Goal: Information Seeking & Learning: Learn about a topic

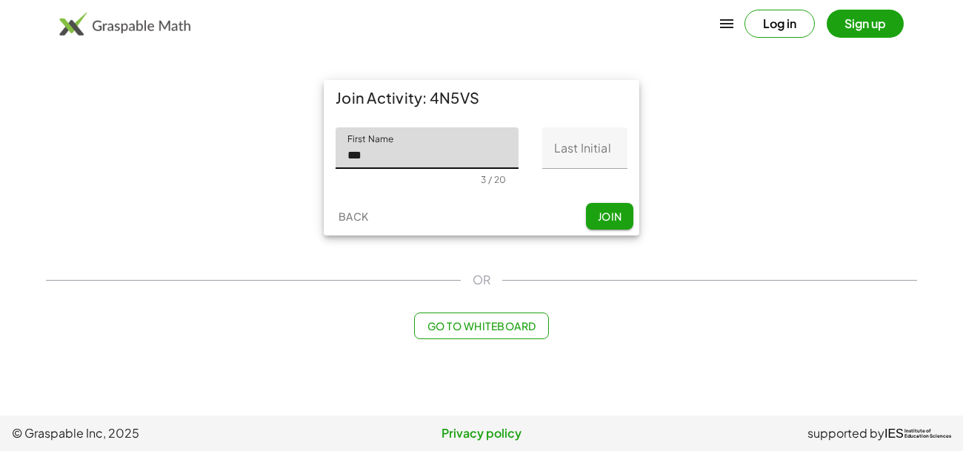
click at [444, 150] on input "***" at bounding box center [426, 147] width 183 height 41
type input "***"
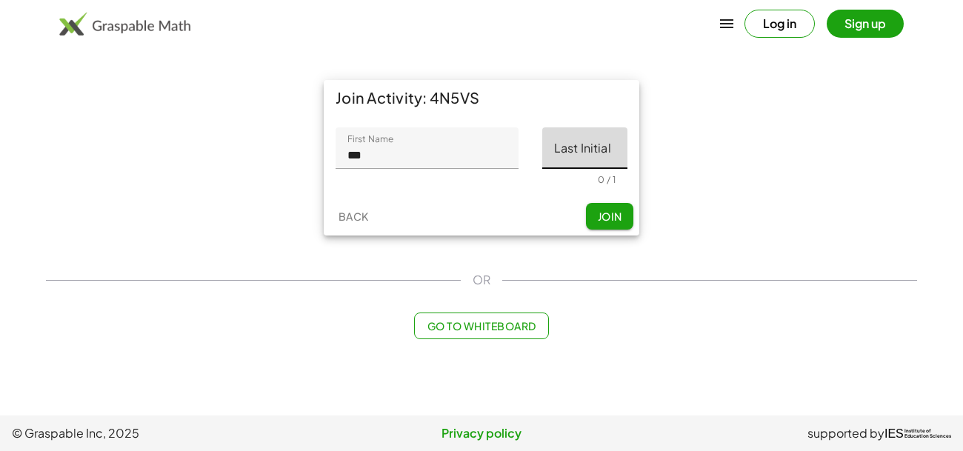
click at [575, 145] on input "Last Initial" at bounding box center [584, 147] width 85 height 41
type input "*"
click at [597, 220] on span "Join" at bounding box center [609, 216] width 24 height 13
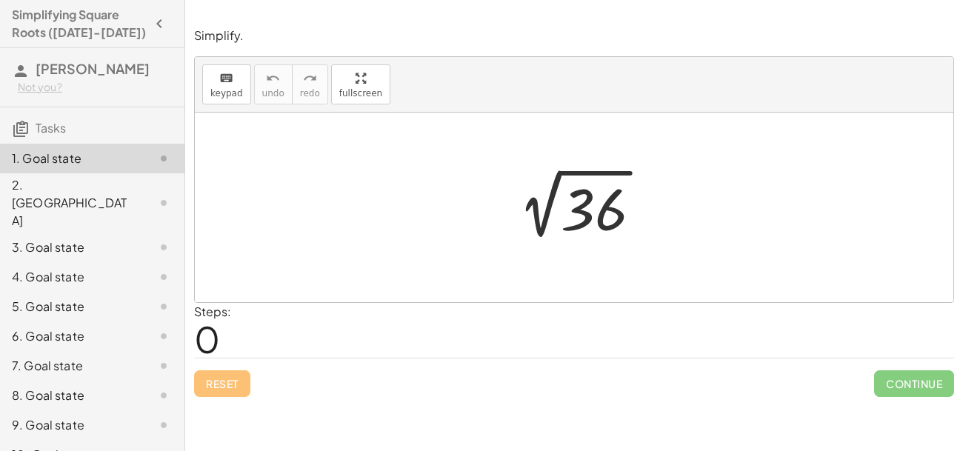
click at [597, 220] on div at bounding box center [579, 207] width 162 height 75
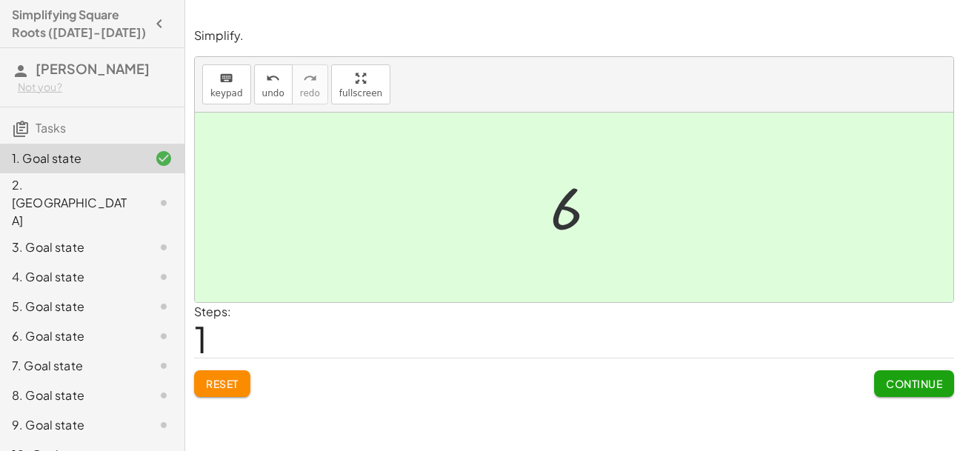
click at [597, 220] on div at bounding box center [579, 207] width 73 height 73
click at [921, 381] on span "Continue" at bounding box center [914, 383] width 56 height 13
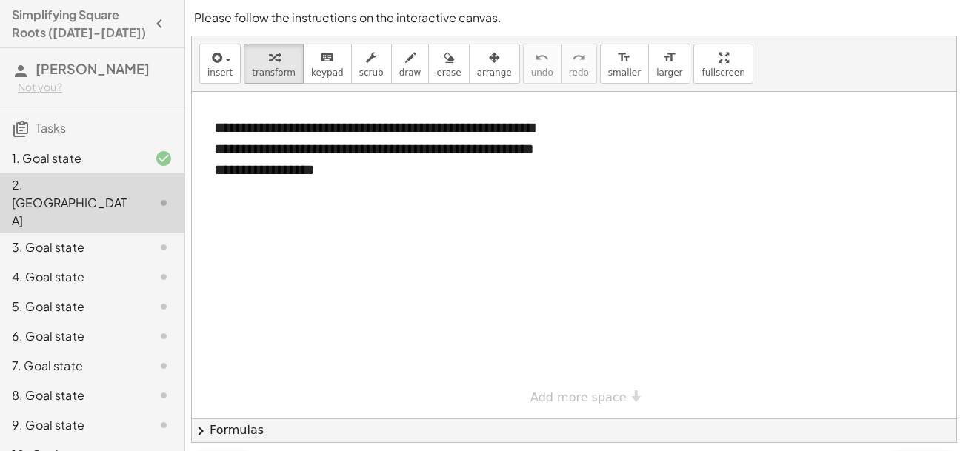
click at [362, 220] on div at bounding box center [574, 255] width 764 height 327
click at [494, 184] on div "**********" at bounding box center [374, 148] width 351 height 93
click at [88, 238] on div "3. Goal state" at bounding box center [71, 247] width 119 height 18
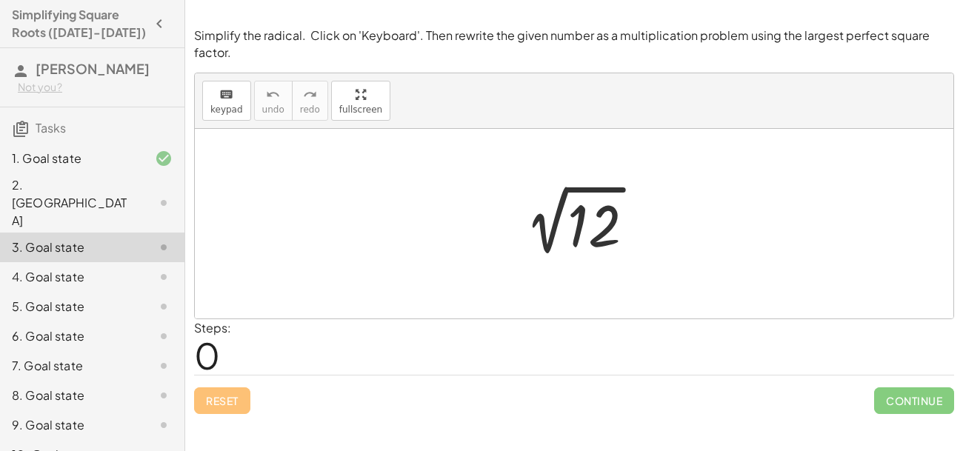
click at [569, 201] on div at bounding box center [579, 224] width 149 height 75
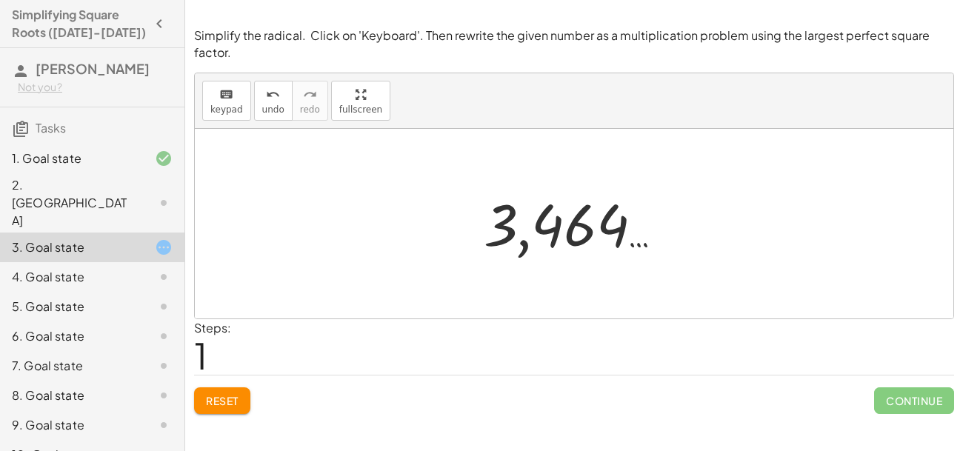
click at [578, 258] on div at bounding box center [579, 223] width 206 height 73
click at [545, 216] on div at bounding box center [579, 223] width 206 height 73
click at [714, 235] on div at bounding box center [574, 224] width 758 height 190
click at [700, 224] on div at bounding box center [574, 224] width 758 height 190
click at [248, 246] on div at bounding box center [574, 224] width 758 height 190
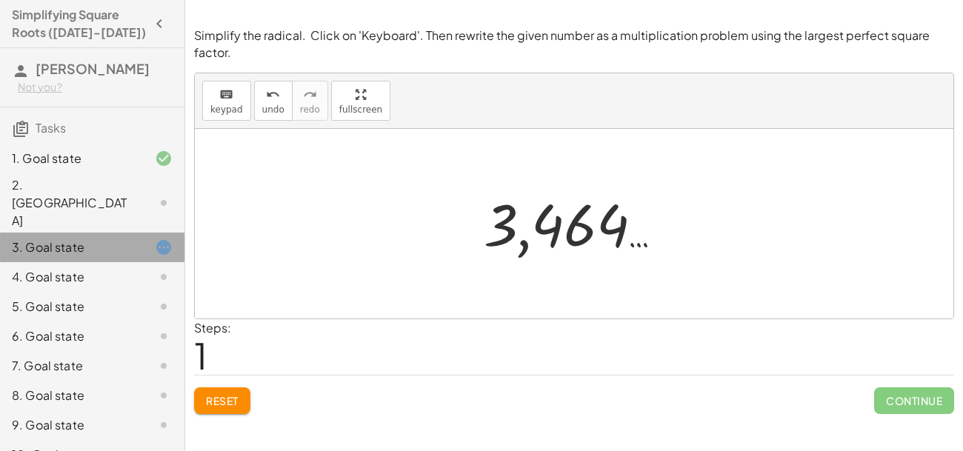
click at [169, 238] on icon at bounding box center [164, 247] width 18 height 18
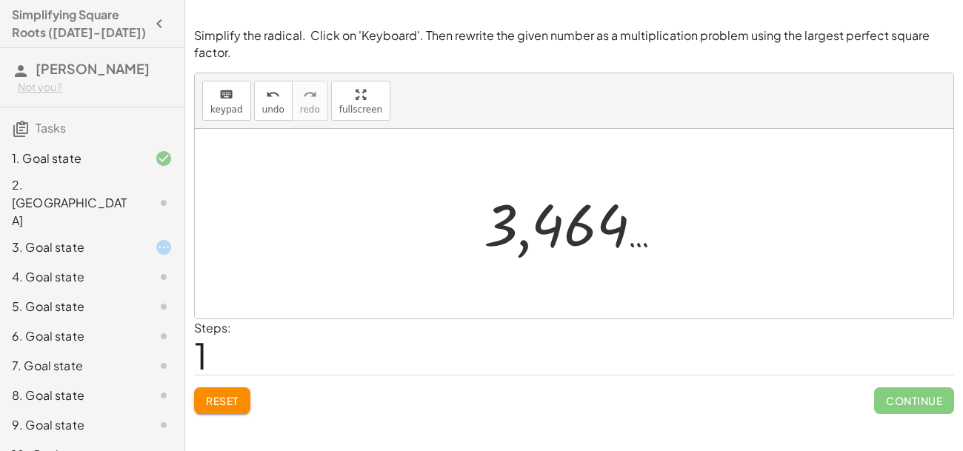
click at [151, 195] on div at bounding box center [151, 203] width 41 height 18
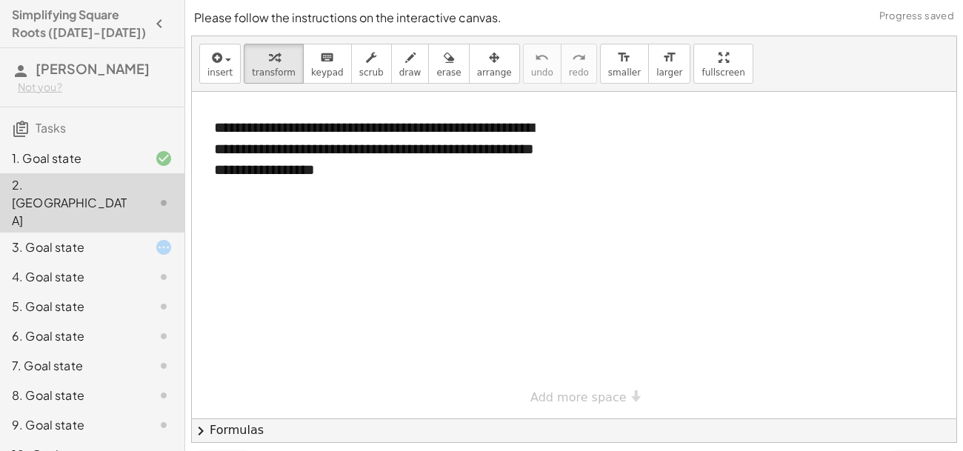
click at [152, 238] on div at bounding box center [151, 247] width 41 height 18
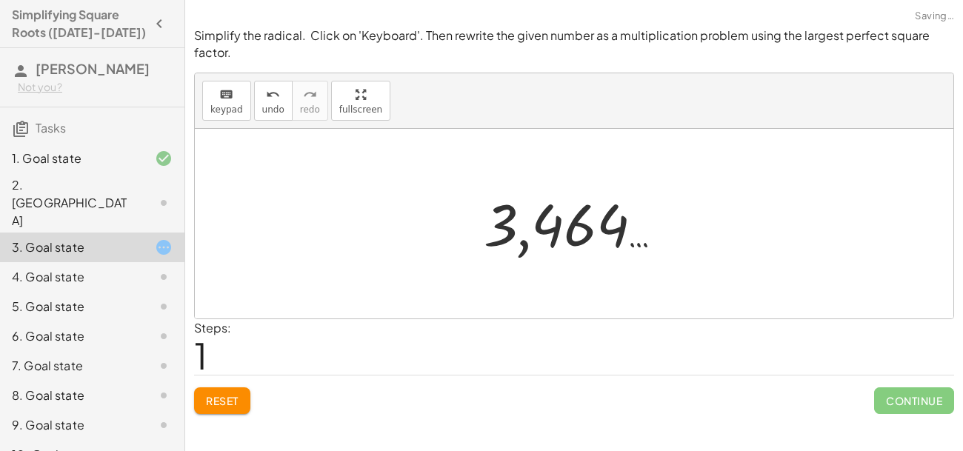
click at [651, 221] on div at bounding box center [579, 223] width 206 height 73
click at [532, 239] on div at bounding box center [579, 223] width 206 height 73
click at [489, 230] on div at bounding box center [579, 223] width 206 height 73
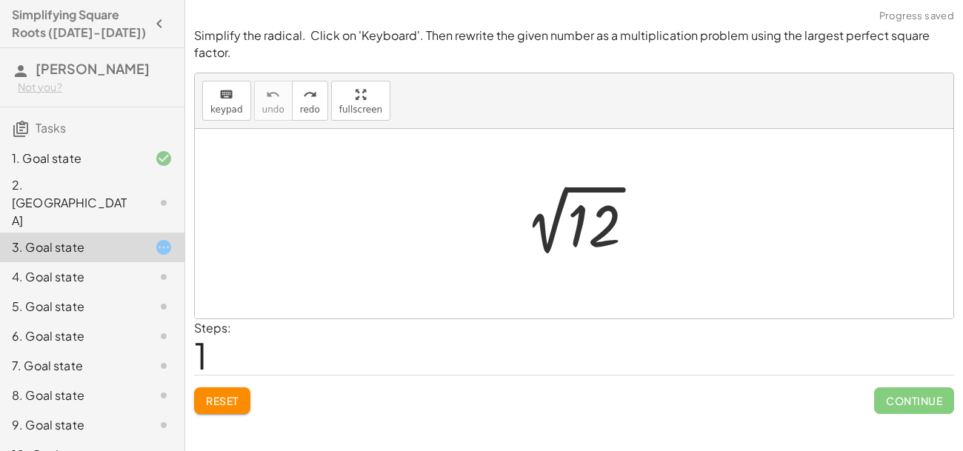
click at [335, 250] on div at bounding box center [574, 224] width 758 height 190
click at [783, 270] on div at bounding box center [574, 224] width 758 height 190
click at [575, 229] on div at bounding box center [579, 224] width 149 height 75
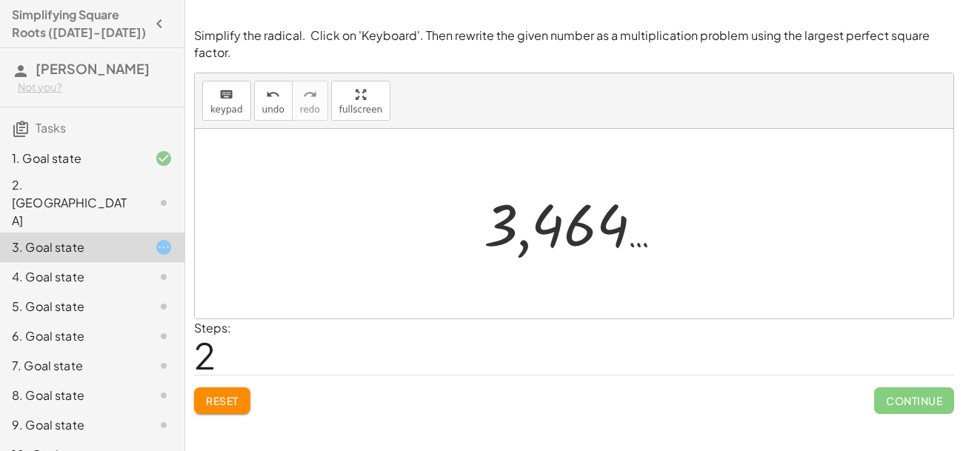
drag, startPoint x: 422, startPoint y: 261, endPoint x: 461, endPoint y: 312, distance: 64.6
click at [461, 312] on div at bounding box center [574, 224] width 758 height 190
click at [580, 307] on div at bounding box center [574, 224] width 758 height 190
click at [238, 403] on span "Reset" at bounding box center [222, 400] width 33 height 13
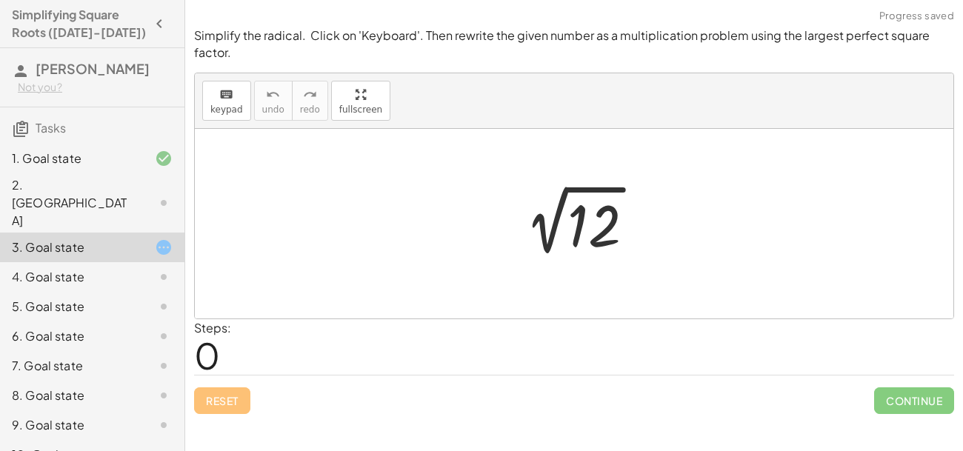
click at [427, 201] on div at bounding box center [574, 224] width 758 height 190
click at [563, 223] on div at bounding box center [579, 224] width 149 height 75
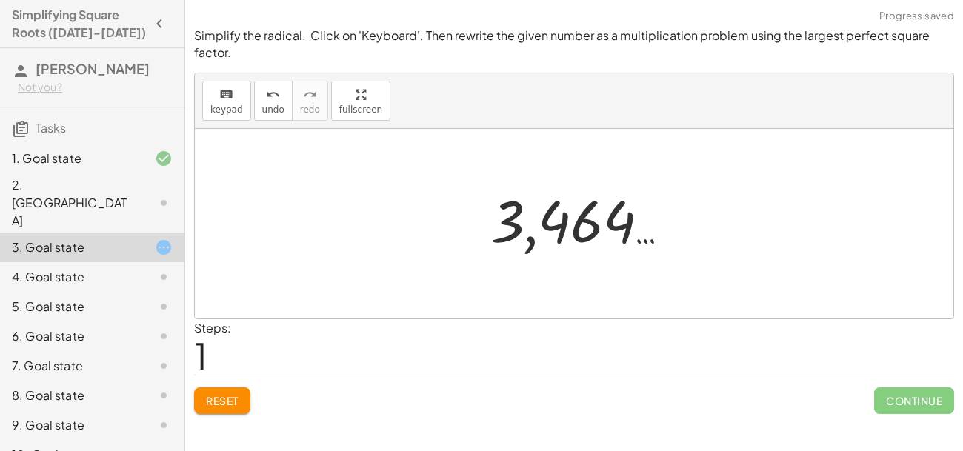
click at [563, 221] on div at bounding box center [586, 220] width 206 height 73
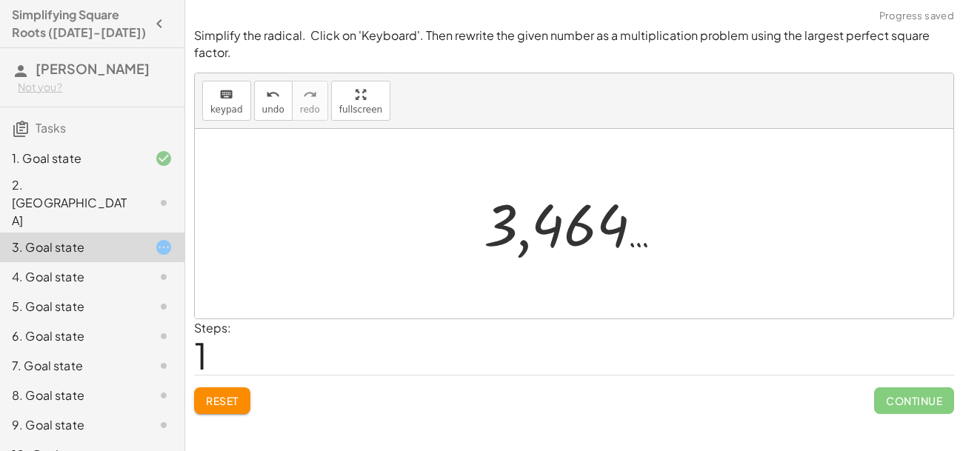
click at [571, 224] on div at bounding box center [579, 223] width 206 height 73
click at [620, 224] on div at bounding box center [579, 223] width 206 height 73
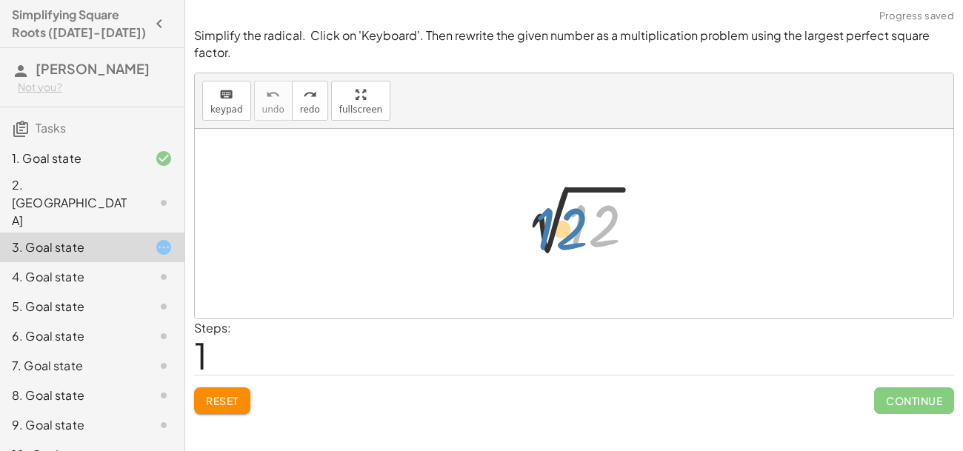
drag, startPoint x: 628, startPoint y: 241, endPoint x: 598, endPoint y: 245, distance: 29.9
click at [598, 245] on div at bounding box center [579, 224] width 149 height 75
click at [593, 233] on div at bounding box center [579, 224] width 149 height 75
click at [593, 233] on div at bounding box center [586, 220] width 206 height 73
click at [220, 404] on span "Reset" at bounding box center [222, 400] width 33 height 13
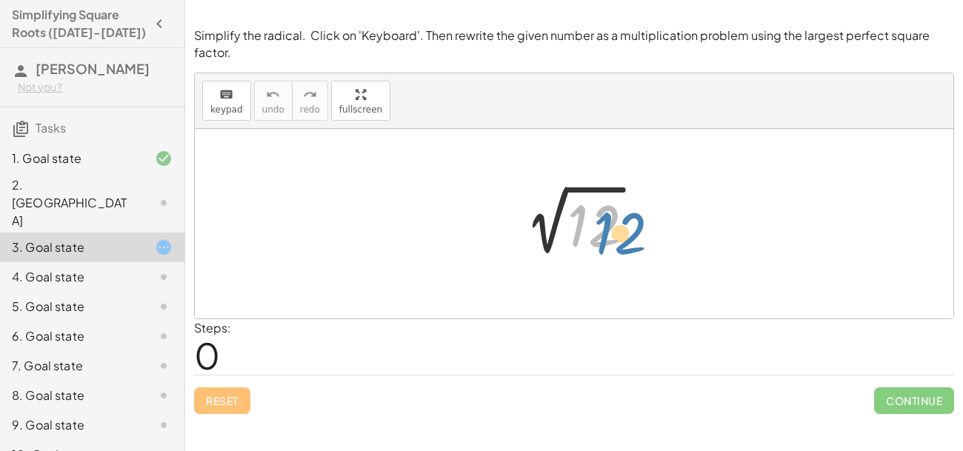
drag, startPoint x: 572, startPoint y: 221, endPoint x: 595, endPoint y: 227, distance: 24.4
click at [595, 227] on div at bounding box center [579, 224] width 149 height 75
click at [615, 216] on div at bounding box center [579, 224] width 149 height 75
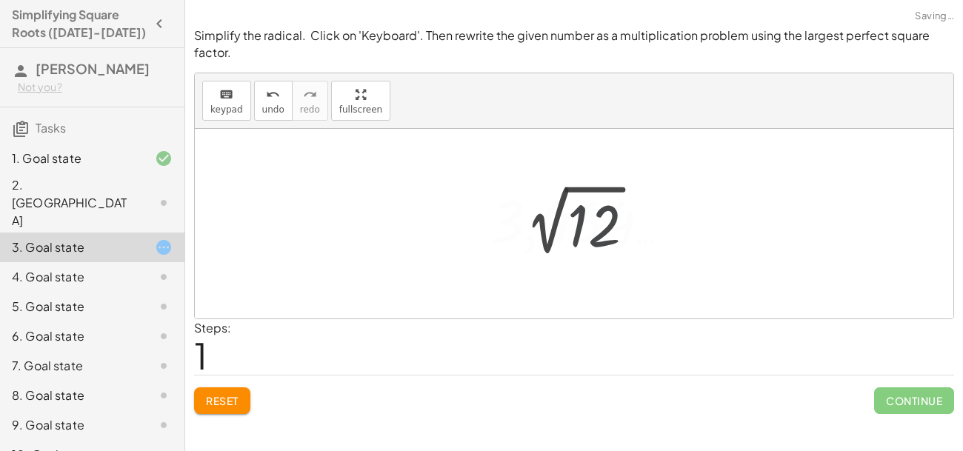
click at [615, 216] on div at bounding box center [586, 220] width 206 height 73
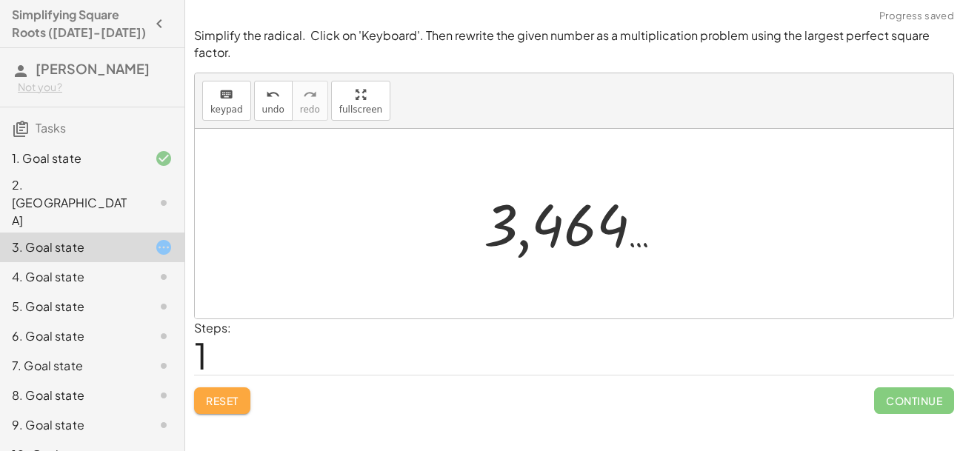
click at [218, 399] on span "Reset" at bounding box center [222, 400] width 33 height 13
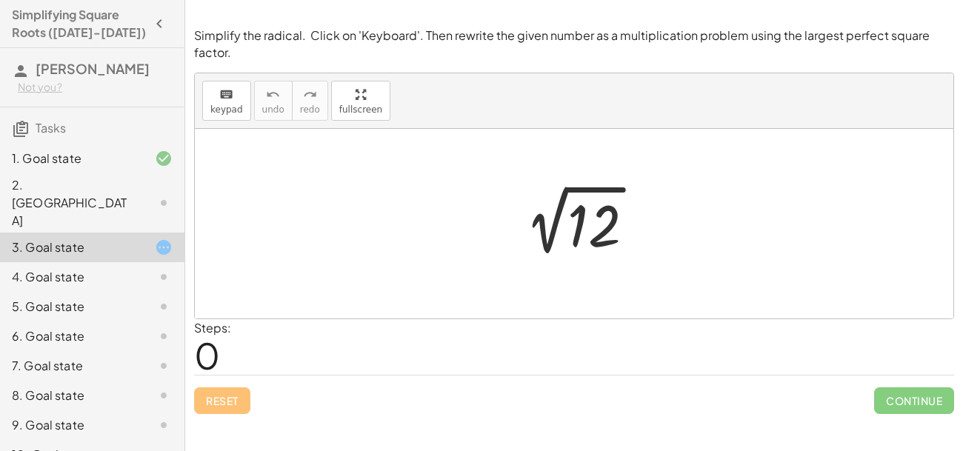
click at [585, 235] on div at bounding box center [579, 224] width 149 height 75
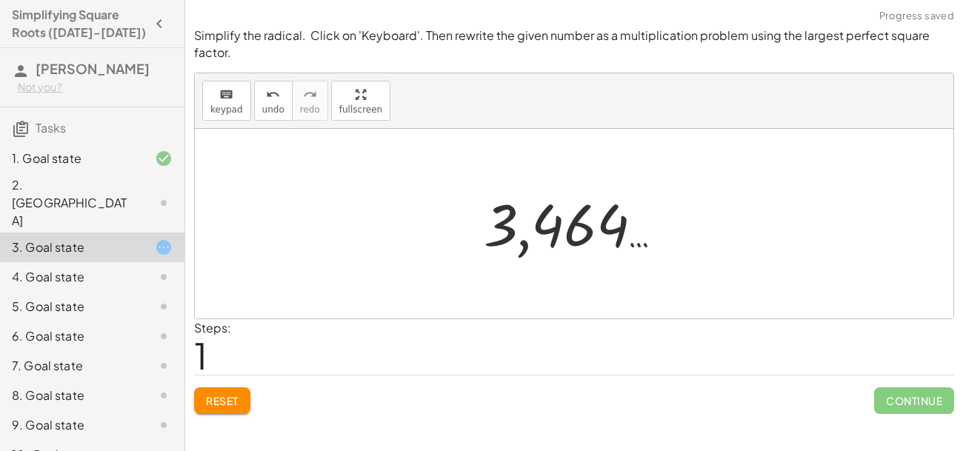
click at [220, 395] on span "Reset" at bounding box center [222, 400] width 33 height 13
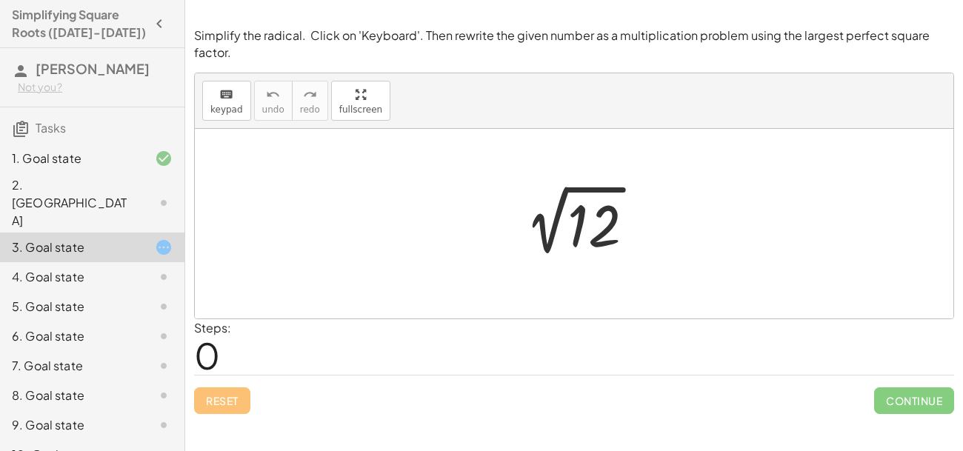
drag, startPoint x: 680, startPoint y: 201, endPoint x: 578, endPoint y: 265, distance: 120.4
click at [578, 265] on div at bounding box center [574, 224] width 758 height 190
drag, startPoint x: 544, startPoint y: 204, endPoint x: 603, endPoint y: 232, distance: 64.6
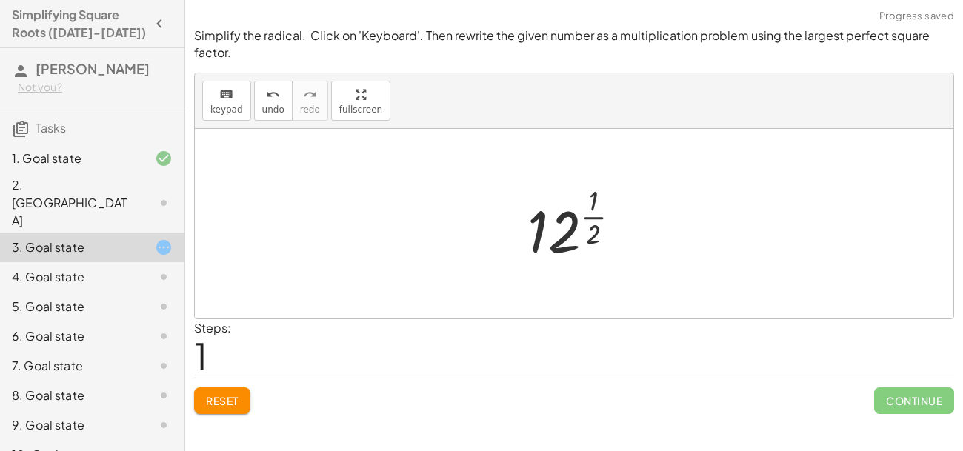
click at [221, 398] on span "Reset" at bounding box center [222, 400] width 33 height 13
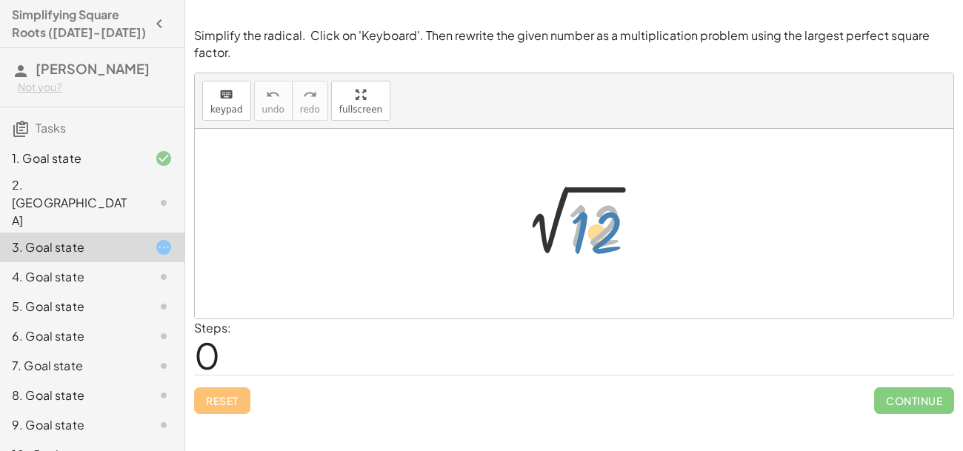
click at [569, 208] on div at bounding box center [579, 224] width 149 height 75
drag, startPoint x: 639, startPoint y: 210, endPoint x: 597, endPoint y: 224, distance: 44.0
click at [597, 224] on div at bounding box center [579, 224] width 149 height 75
drag, startPoint x: 572, startPoint y: 178, endPoint x: 589, endPoint y: 226, distance: 51.0
click at [589, 226] on div "2 √ 12" at bounding box center [574, 224] width 758 height 190
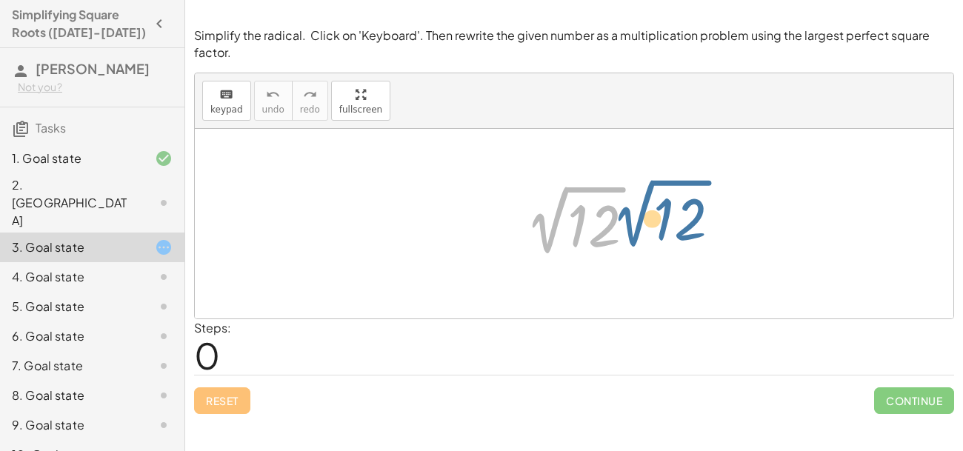
drag, startPoint x: 514, startPoint y: 254, endPoint x: 538, endPoint y: 252, distance: 24.5
click at [538, 252] on div at bounding box center [579, 224] width 149 height 75
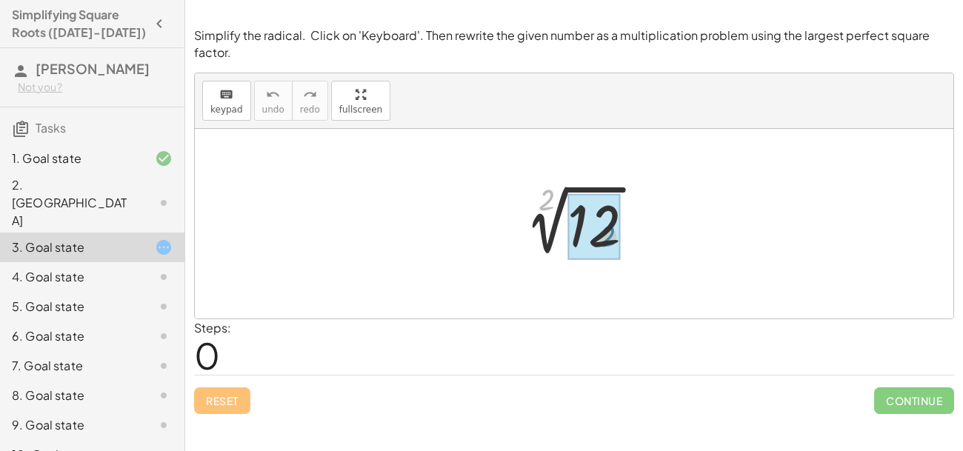
drag, startPoint x: 512, startPoint y: 199, endPoint x: 573, endPoint y: 235, distance: 70.7
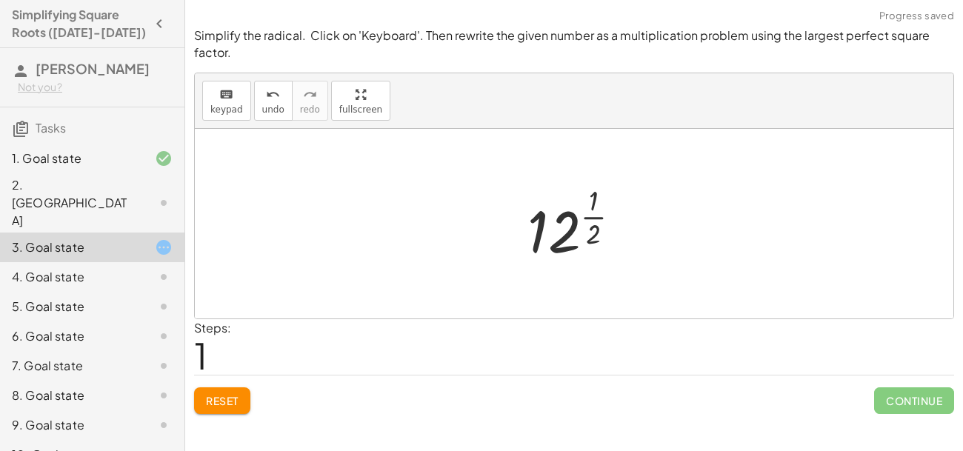
click at [221, 405] on span "Reset" at bounding box center [222, 400] width 33 height 13
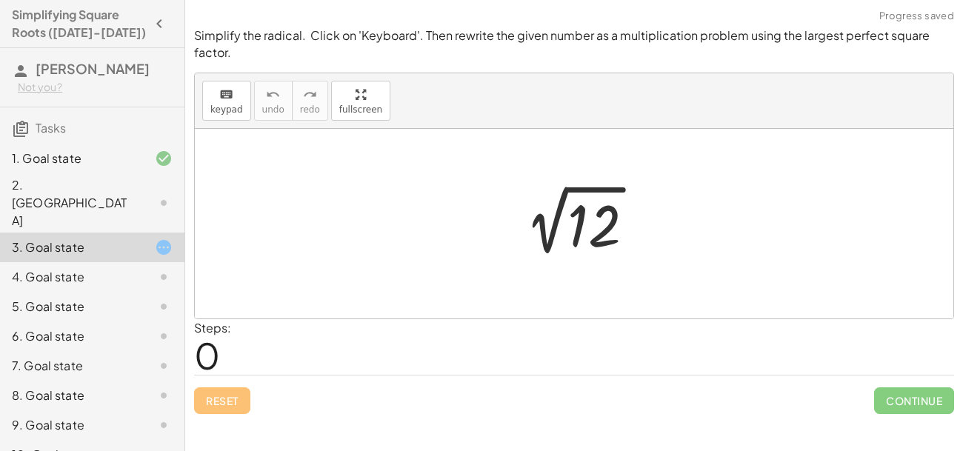
drag, startPoint x: 500, startPoint y: 285, endPoint x: 601, endPoint y: 251, distance: 107.0
click at [601, 251] on div "2 √ 12" at bounding box center [574, 224] width 758 height 190
drag, startPoint x: 581, startPoint y: 235, endPoint x: 586, endPoint y: 221, distance: 15.7
click at [586, 221] on div at bounding box center [579, 224] width 149 height 75
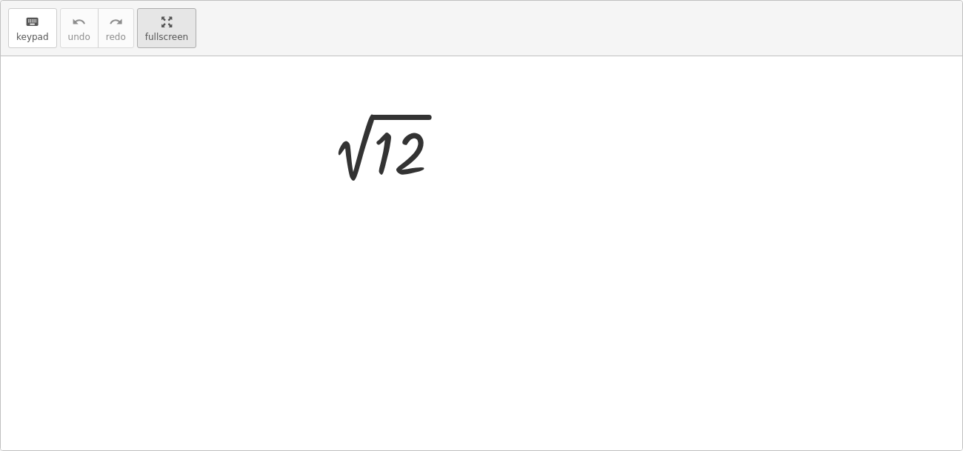
click at [338, 178] on div "keyboard keypad undo undo redo redo fullscreen 2 √ 12 ×" at bounding box center [481, 225] width 961 height 449
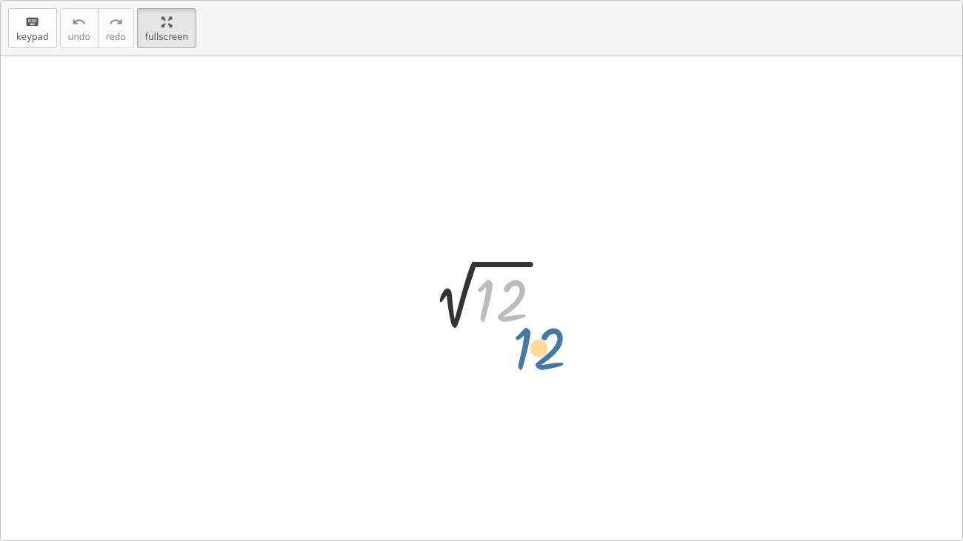
drag, startPoint x: 481, startPoint y: 274, endPoint x: 505, endPoint y: 311, distance: 44.4
click at [505, 311] on div at bounding box center [486, 298] width 149 height 75
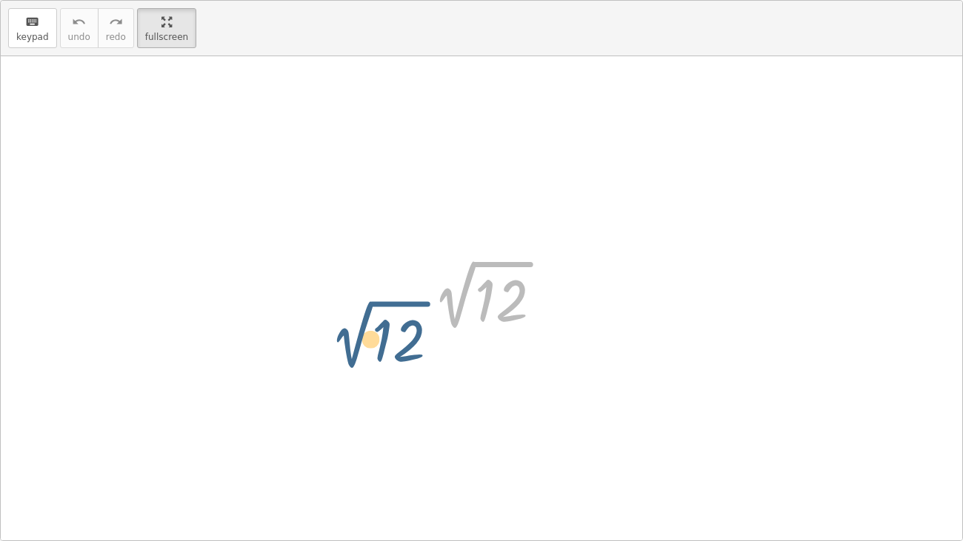
drag, startPoint x: 557, startPoint y: 272, endPoint x: 466, endPoint y: 308, distance: 98.0
click at [466, 308] on div at bounding box center [486, 298] width 149 height 75
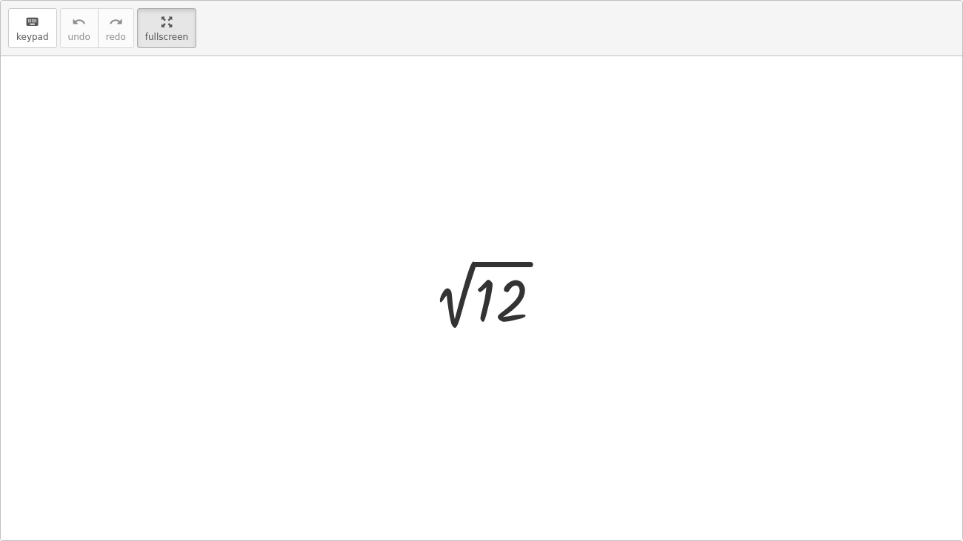
drag, startPoint x: 395, startPoint y: 262, endPoint x: 561, endPoint y: 356, distance: 190.6
click at [561, 356] on div at bounding box center [481, 298] width 961 height 484
drag, startPoint x: 489, startPoint y: 349, endPoint x: 446, endPoint y: 343, distance: 42.7
click at [446, 343] on div at bounding box center [481, 298] width 961 height 484
drag, startPoint x: 432, startPoint y: 203, endPoint x: 529, endPoint y: 336, distance: 164.8
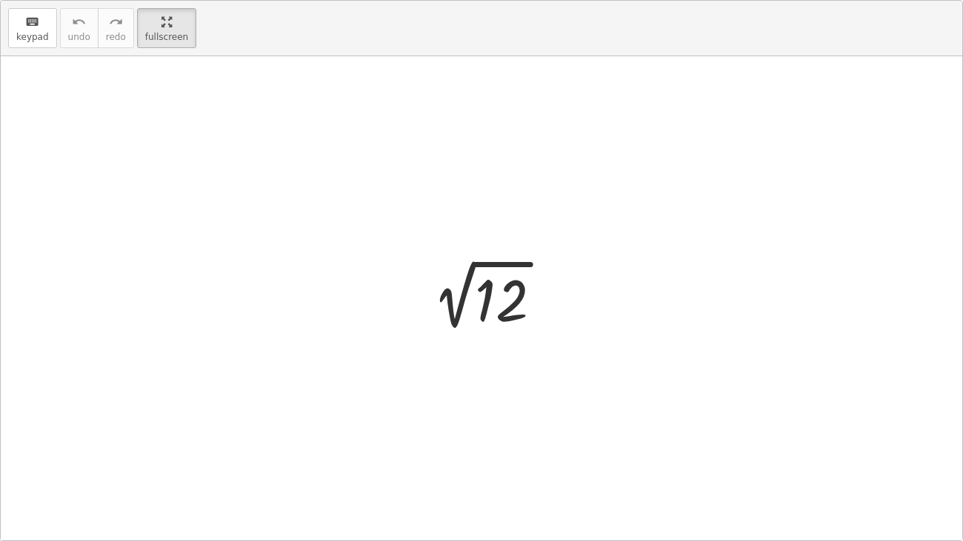
click at [529, 336] on div "2 √ 12" at bounding box center [481, 298] width 961 height 484
drag, startPoint x: 428, startPoint y: 273, endPoint x: 548, endPoint y: 333, distance: 134.1
click at [548, 333] on div at bounding box center [486, 298] width 149 height 75
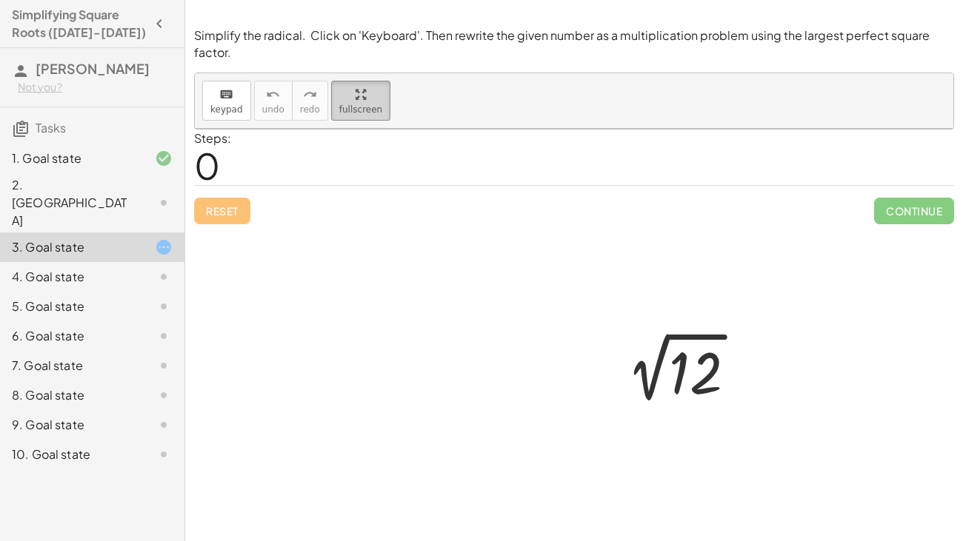
click at [153, 0] on html "**********" at bounding box center [481, 270] width 963 height 541
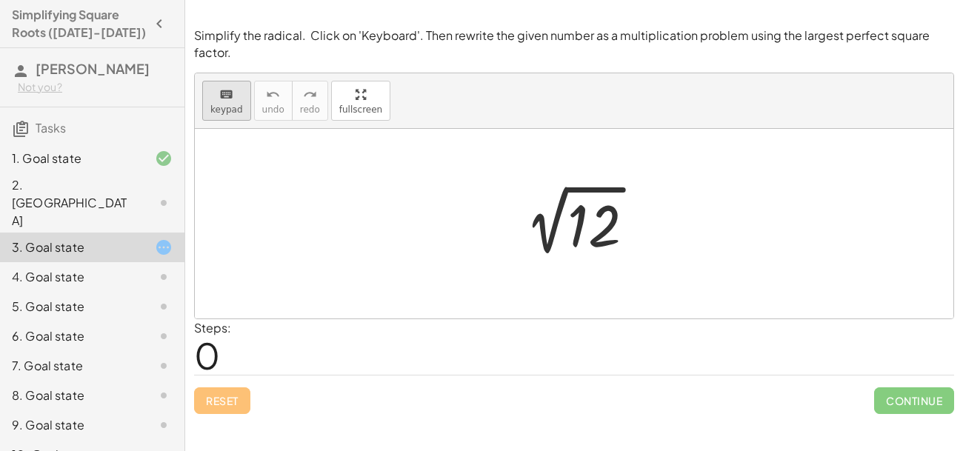
click at [227, 98] on icon "keyboard" at bounding box center [226, 95] width 14 height 18
drag, startPoint x: 729, startPoint y: 47, endPoint x: 619, endPoint y: 375, distance: 345.3
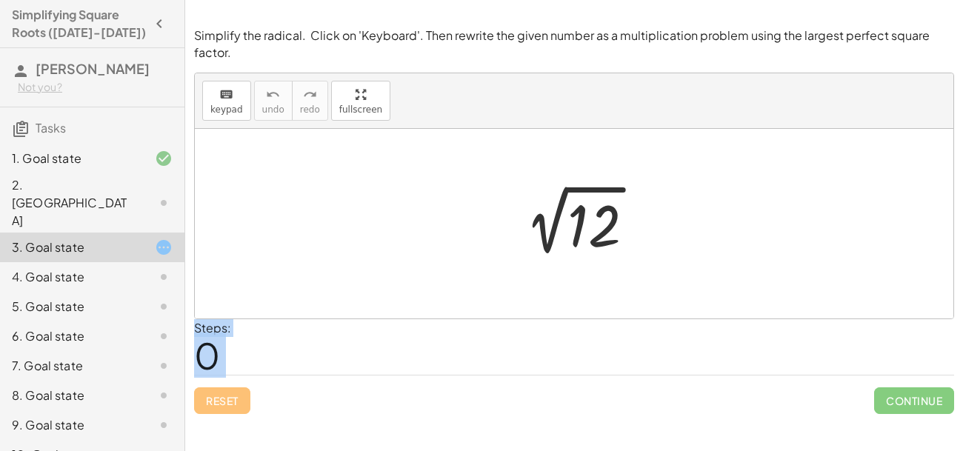
click at [0, 0] on div "Simplify the radical. Click on 'Keyboard'. Then rewrite the given number as a m…" at bounding box center [0, 0] width 0 height 0
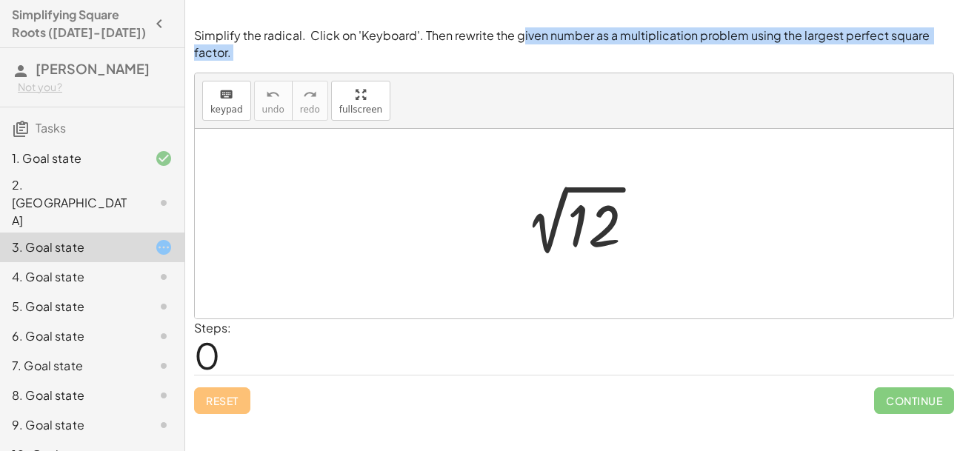
drag, startPoint x: 515, startPoint y: 37, endPoint x: 589, endPoint y: 313, distance: 285.9
click at [0, 0] on div "Simplify the radical. Click on 'Keyboard'. Then rewrite the given number as a m…" at bounding box center [0, 0] width 0 height 0
click at [589, 313] on div at bounding box center [574, 224] width 758 height 190
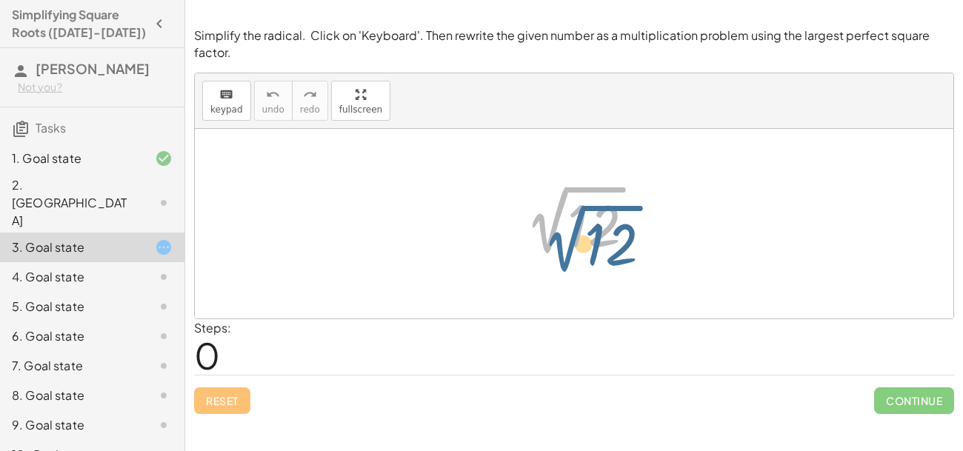
drag, startPoint x: 561, startPoint y: 215, endPoint x: 577, endPoint y: 232, distance: 22.5
click at [577, 232] on div at bounding box center [579, 224] width 149 height 75
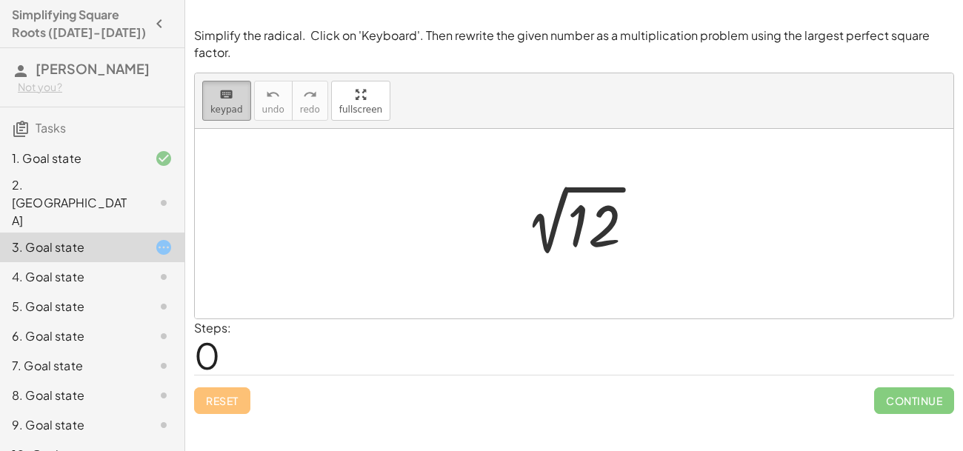
click at [219, 87] on icon "keyboard" at bounding box center [226, 95] width 14 height 18
drag, startPoint x: 218, startPoint y: 87, endPoint x: 308, endPoint y: 166, distance: 119.7
click at [308, 166] on div "keyboard keypad undo undo redo redo fullscreen Edit expressions 2 √ 12 ×" at bounding box center [574, 195] width 758 height 245
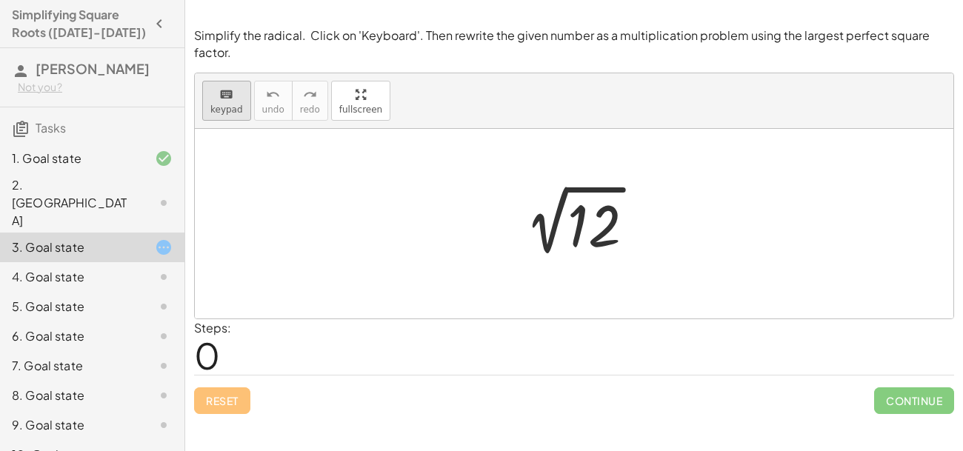
click at [234, 108] on span "keypad" at bounding box center [226, 109] width 33 height 10
click at [235, 109] on span "keypad" at bounding box center [226, 109] width 33 height 10
click at [578, 221] on div at bounding box center [593, 226] width 53 height 66
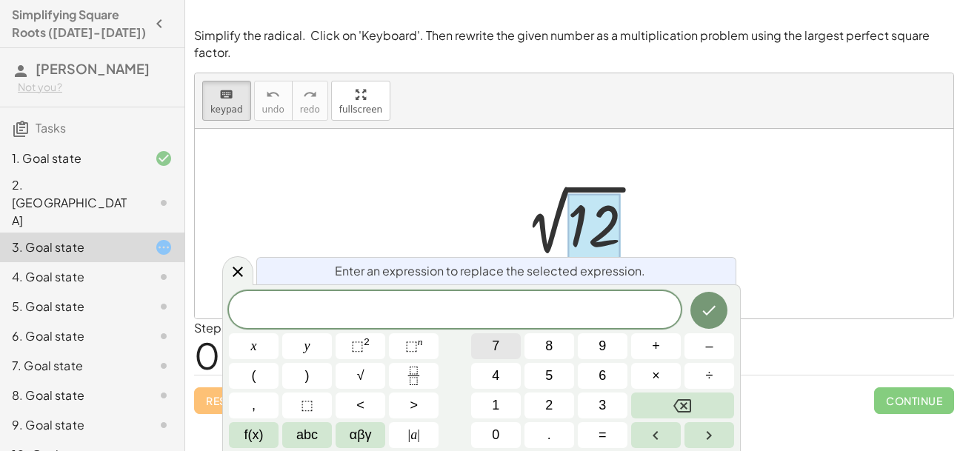
click at [496, 347] on span "7" at bounding box center [495, 346] width 7 height 20
click at [671, 364] on button "×" at bounding box center [656, 376] width 50 height 26
click at [519, 347] on button "7" at bounding box center [496, 346] width 50 height 26
click at [177, 262] on div "2. [GEOGRAPHIC_DATA]" at bounding box center [92, 277] width 184 height 30
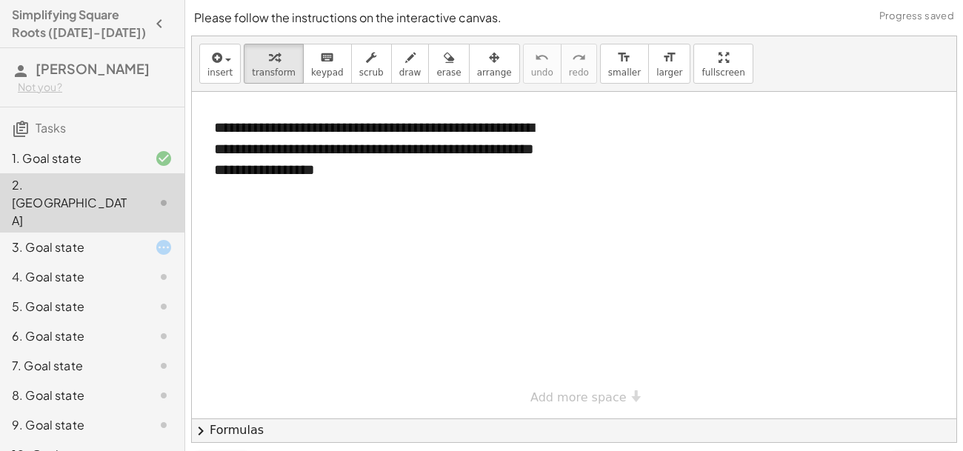
click at [422, 247] on div at bounding box center [574, 255] width 764 height 327
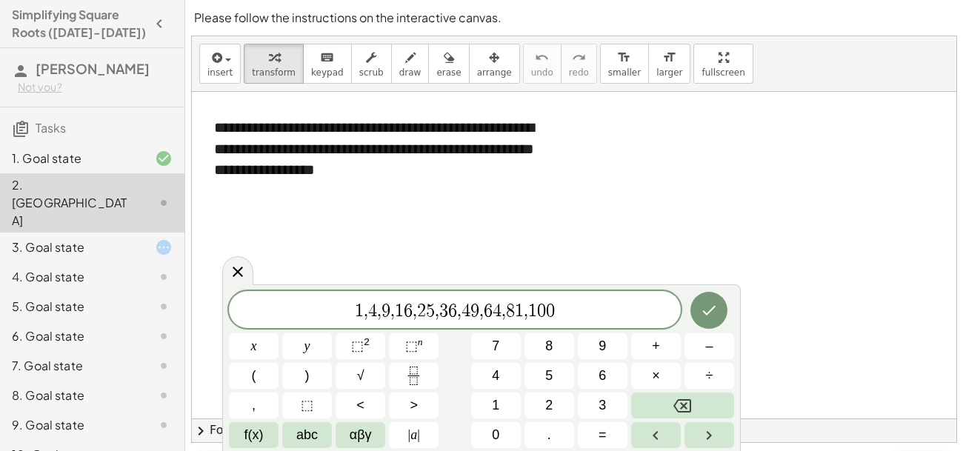
click at [717, 315] on icon "Done" at bounding box center [709, 310] width 18 height 18
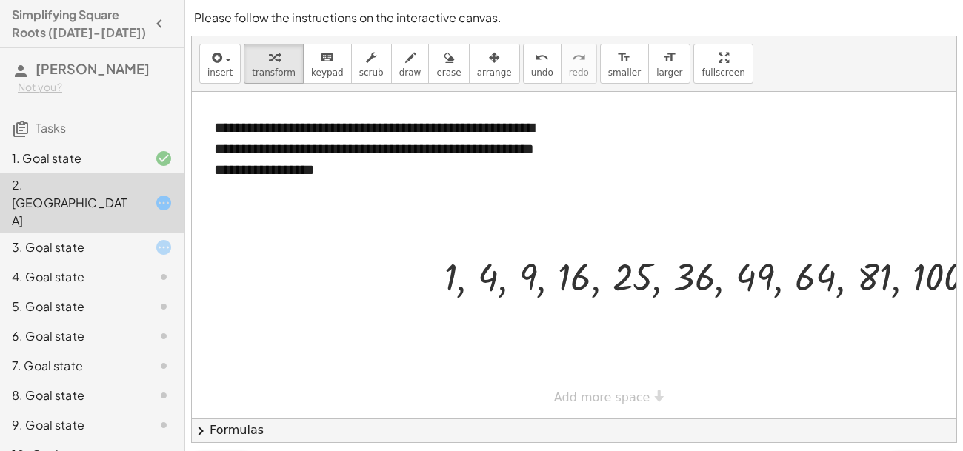
click at [122, 238] on div "3. Goal state" at bounding box center [71, 247] width 119 height 18
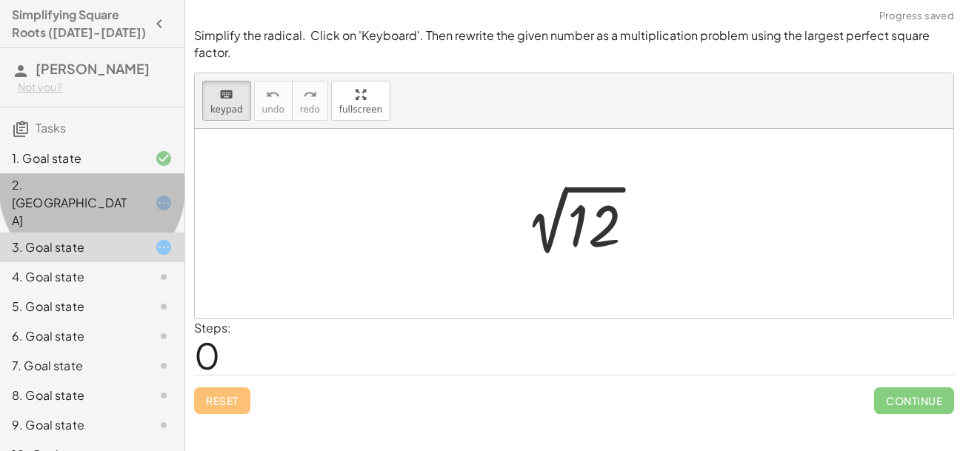
click at [169, 194] on icon at bounding box center [164, 203] width 18 height 18
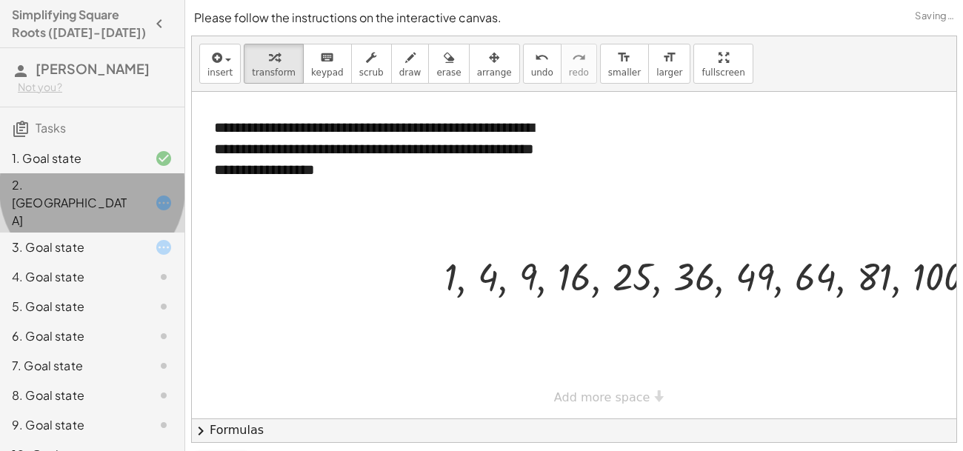
click at [168, 194] on icon at bounding box center [164, 203] width 18 height 18
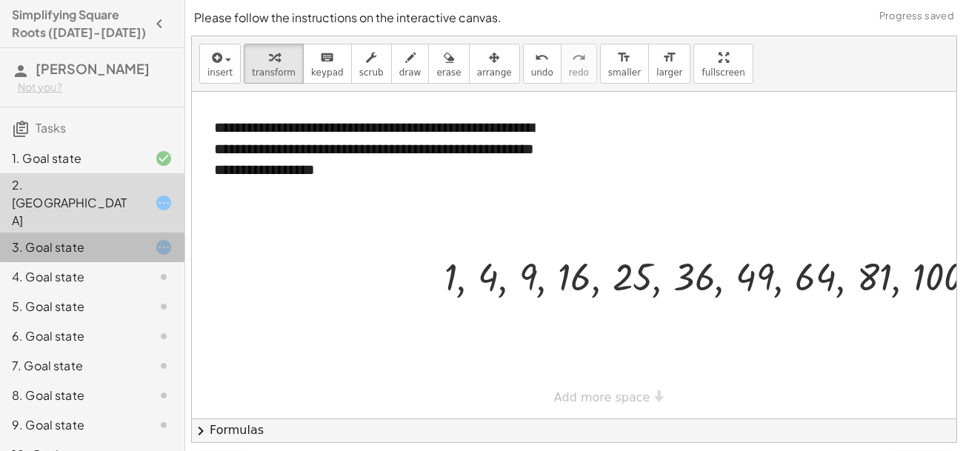
click at [173, 292] on div "3. Goal state" at bounding box center [92, 307] width 184 height 30
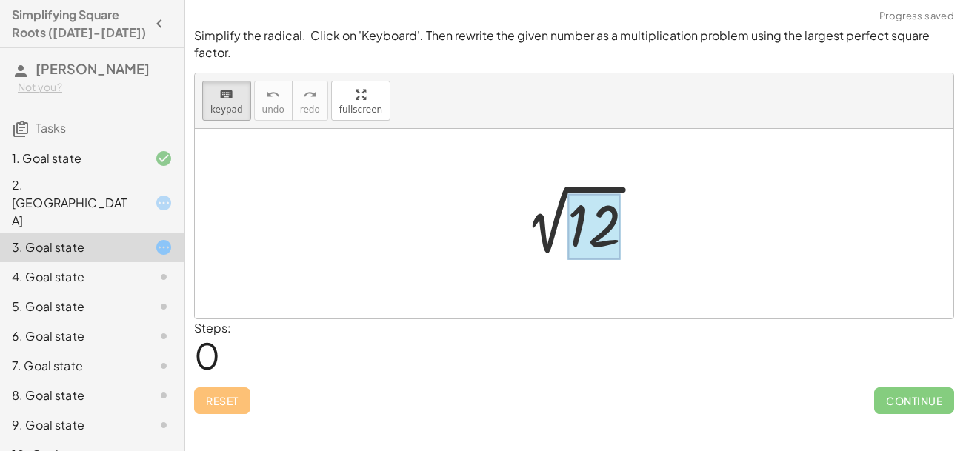
click at [603, 214] on div at bounding box center [593, 226] width 53 height 66
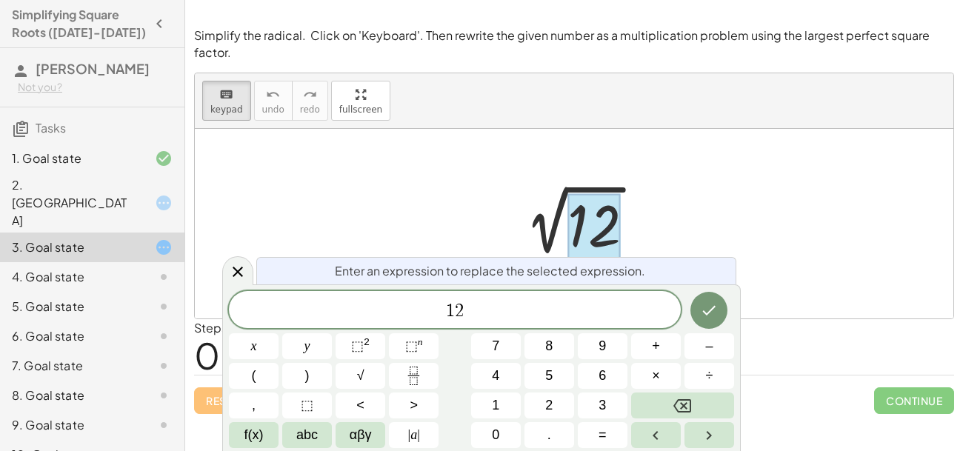
click at [649, 372] on button "×" at bounding box center [656, 376] width 50 height 26
click at [518, 312] on span "1 2 ​" at bounding box center [455, 311] width 452 height 21
click at [655, 379] on span "×" at bounding box center [656, 376] width 8 height 20
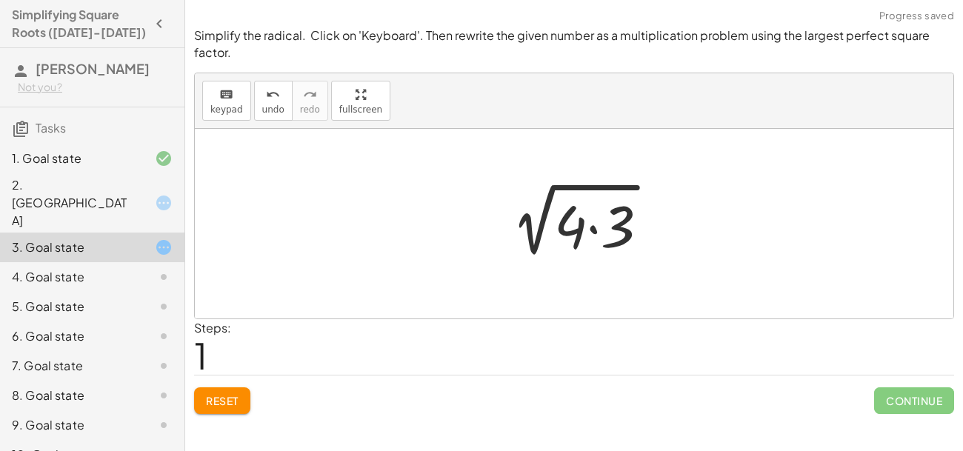
click at [621, 204] on div at bounding box center [580, 224] width 176 height 76
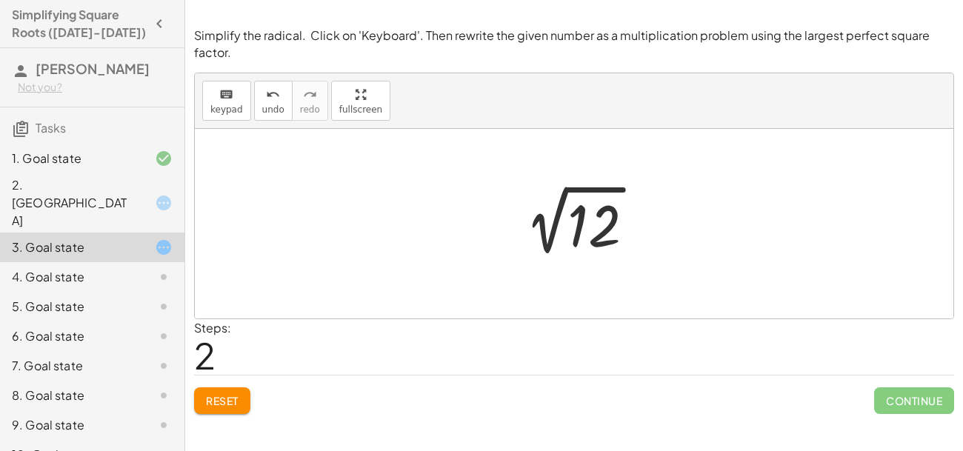
click at [634, 195] on div at bounding box center [579, 224] width 149 height 75
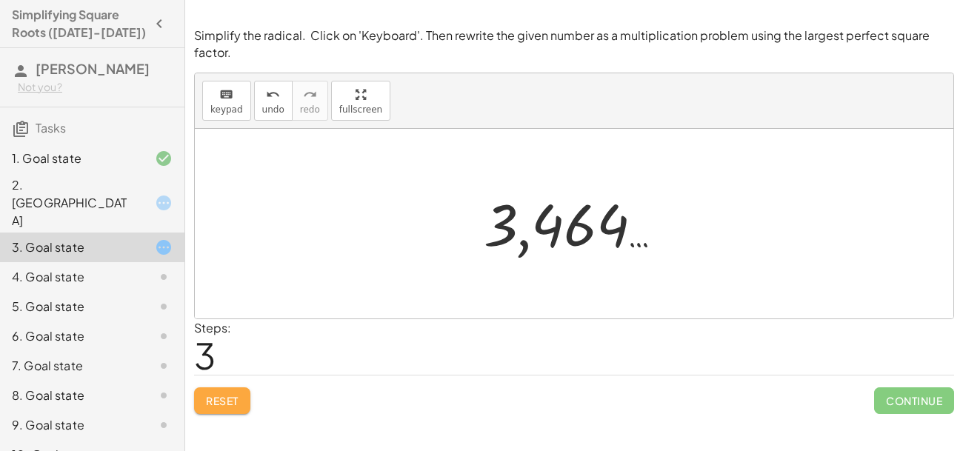
click at [236, 410] on button "Reset" at bounding box center [222, 400] width 56 height 27
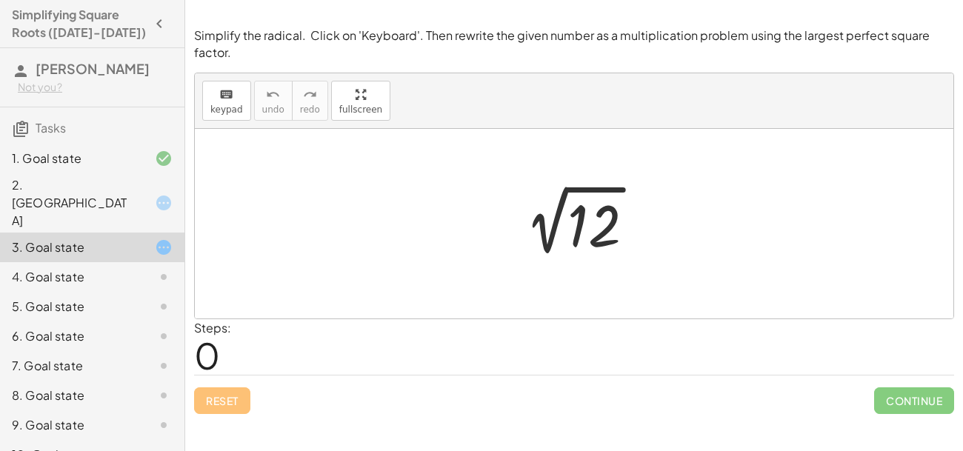
click at [163, 30] on icon "button" at bounding box center [159, 24] width 18 height 18
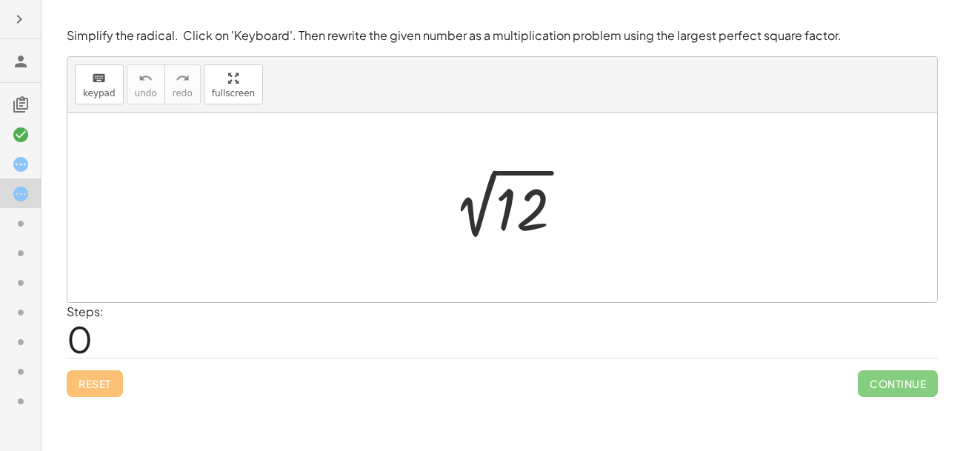
click at [27, 197] on icon at bounding box center [21, 194] width 18 height 18
